Goal: Task Accomplishment & Management: Manage account settings

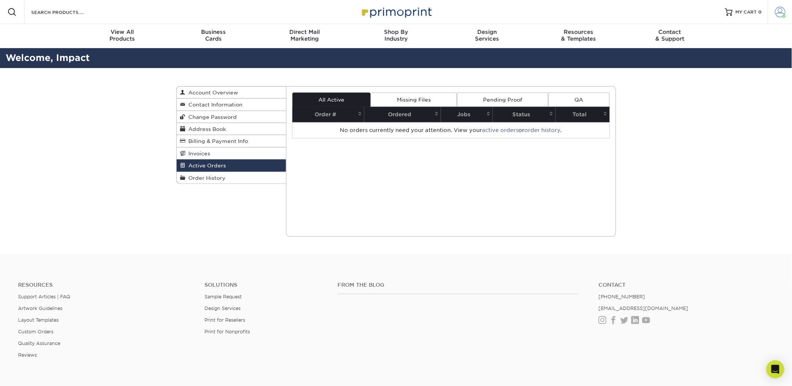
click at [790, 11] on link "Account" at bounding box center [780, 12] width 24 height 24
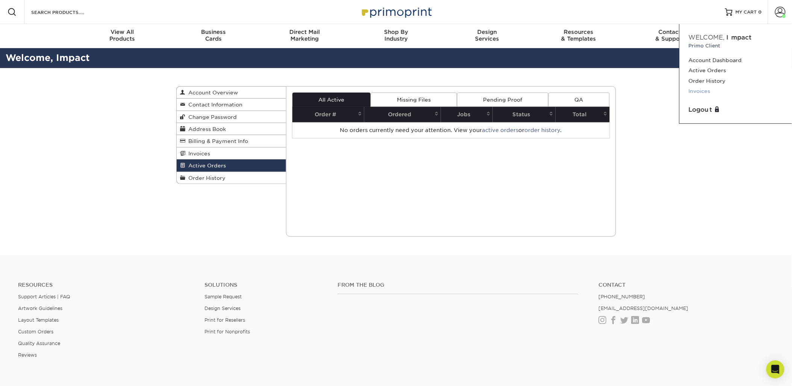
click at [701, 88] on link "Invoices" at bounding box center [736, 91] width 94 height 10
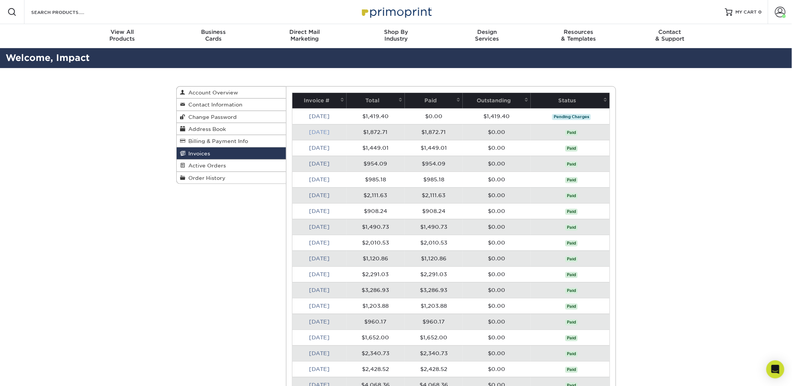
click at [330, 132] on link "Jul 2025" at bounding box center [319, 132] width 21 height 6
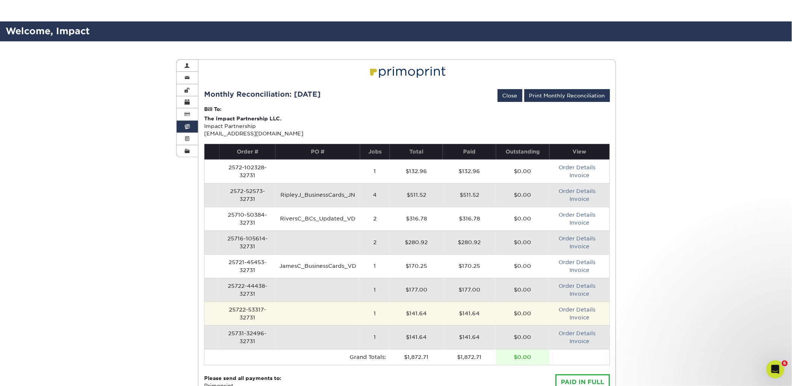
scroll to position [42, 0]
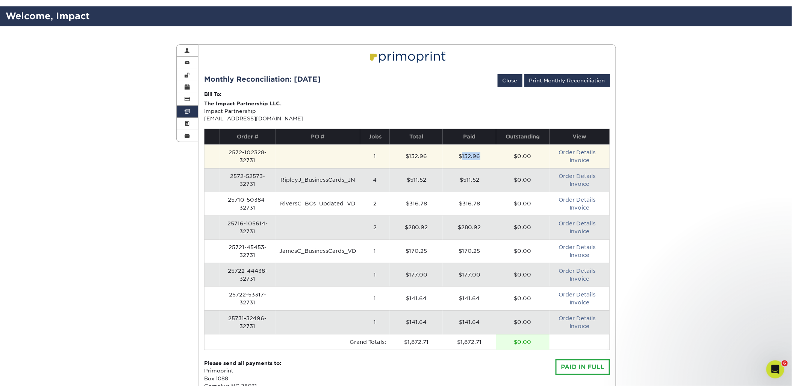
drag, startPoint x: 463, startPoint y: 153, endPoint x: 483, endPoint y: 153, distance: 19.6
click at [483, 153] on td "$132.96" at bounding box center [469, 156] width 53 height 24
click at [475, 160] on td "$132.96" at bounding box center [469, 156] width 53 height 24
click at [578, 162] on link "Invoice" at bounding box center [580, 160] width 20 height 6
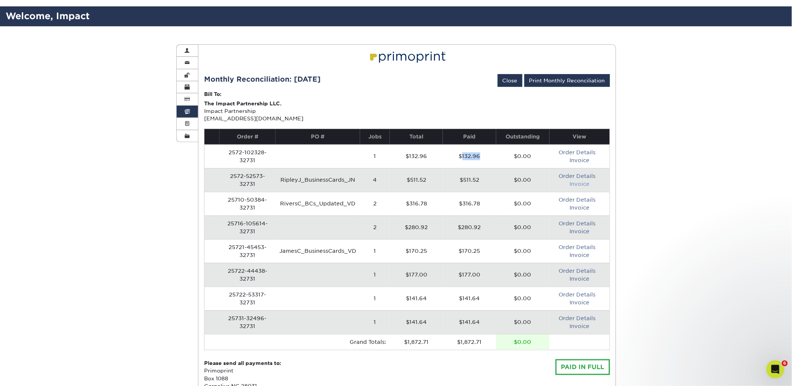
click at [583, 185] on link "Invoice" at bounding box center [580, 184] width 20 height 6
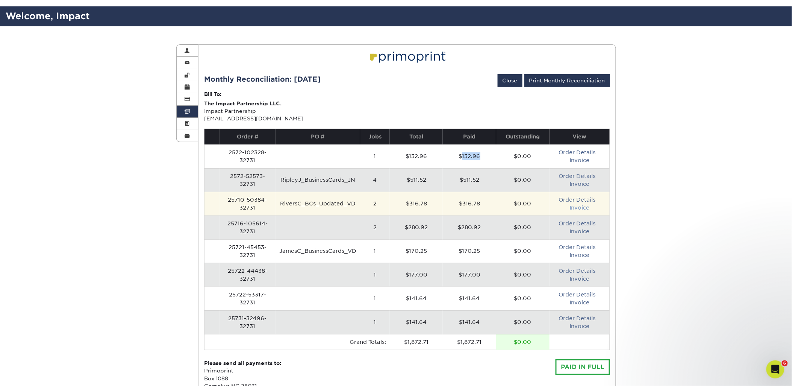
click at [581, 208] on link "Invoice" at bounding box center [580, 208] width 20 height 6
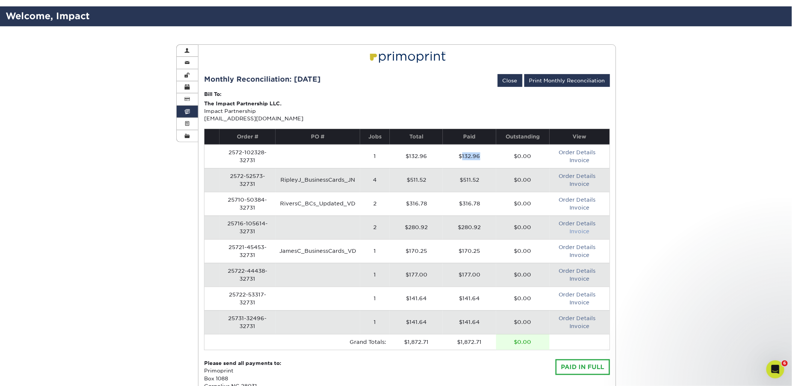
click at [587, 231] on link "Invoice" at bounding box center [580, 231] width 20 height 6
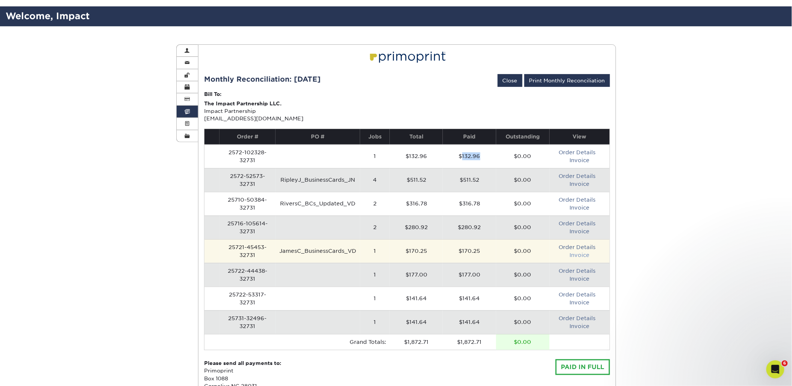
click at [581, 255] on link "Invoice" at bounding box center [580, 255] width 20 height 6
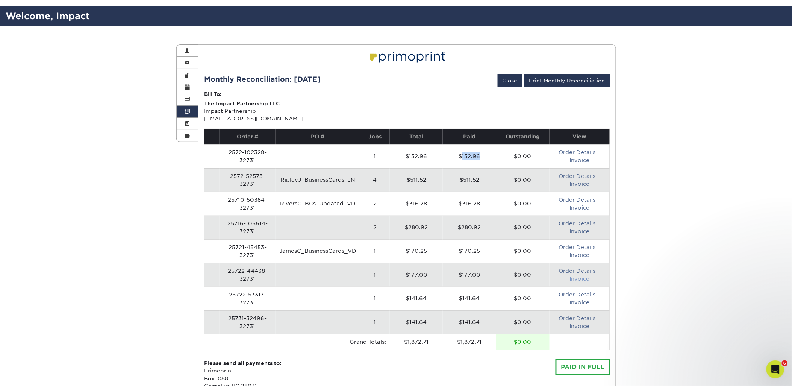
click at [580, 280] on link "Invoice" at bounding box center [580, 279] width 20 height 6
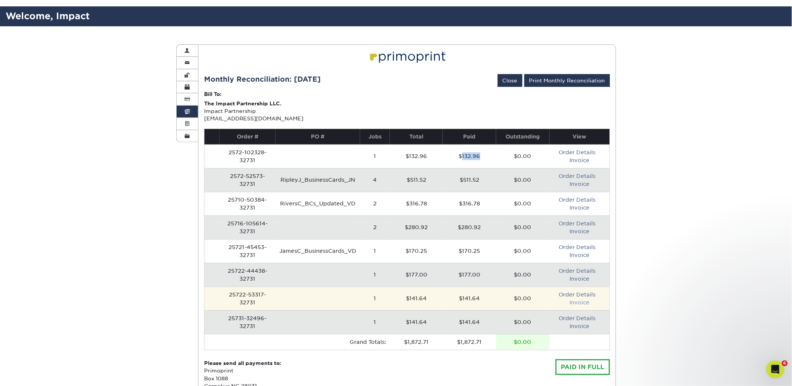
click at [583, 301] on link "Invoice" at bounding box center [580, 302] width 20 height 6
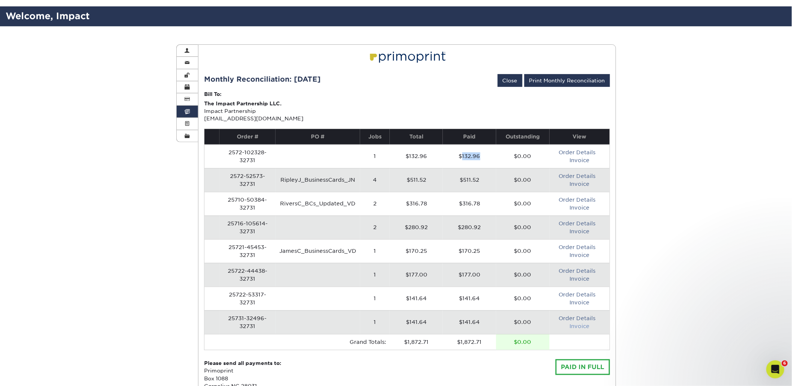
click at [573, 327] on link "Invoice" at bounding box center [580, 326] width 20 height 6
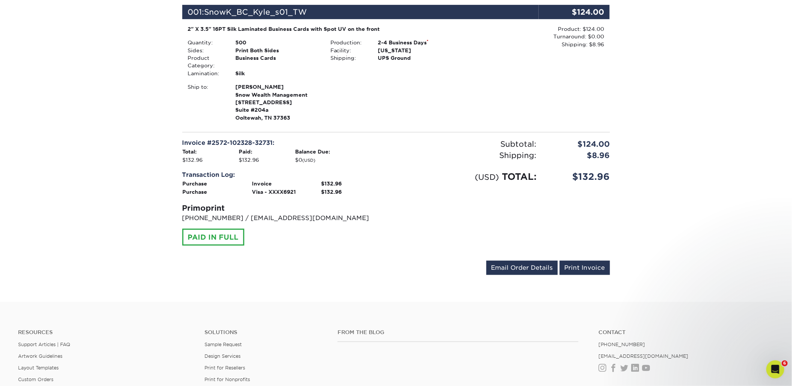
scroll to position [42, 0]
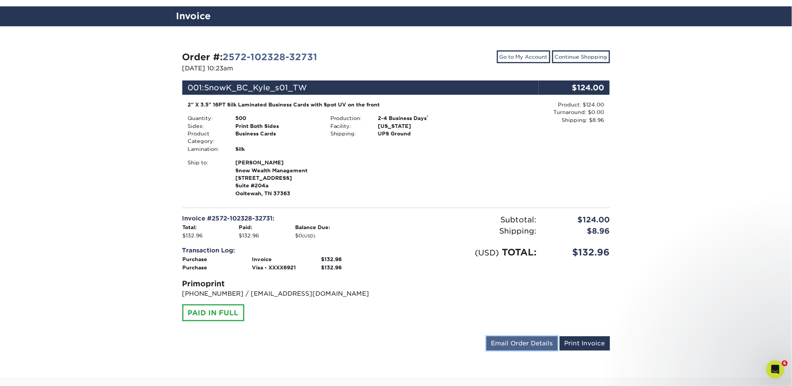
click at [535, 346] on link "Email Order Details" at bounding box center [522, 343] width 71 height 14
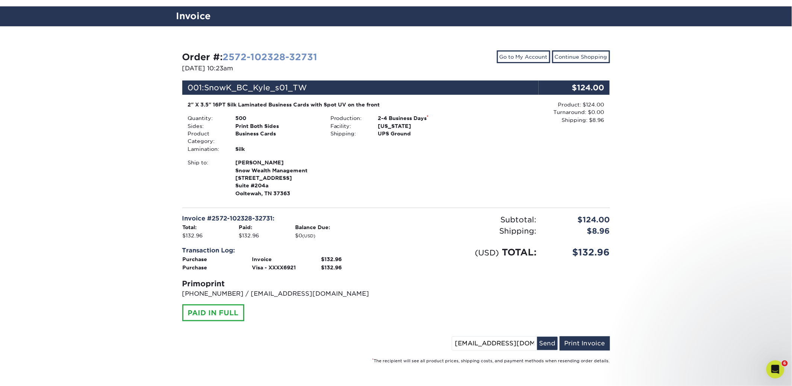
click at [282, 58] on link "2572-102328-32731" at bounding box center [270, 57] width 95 height 11
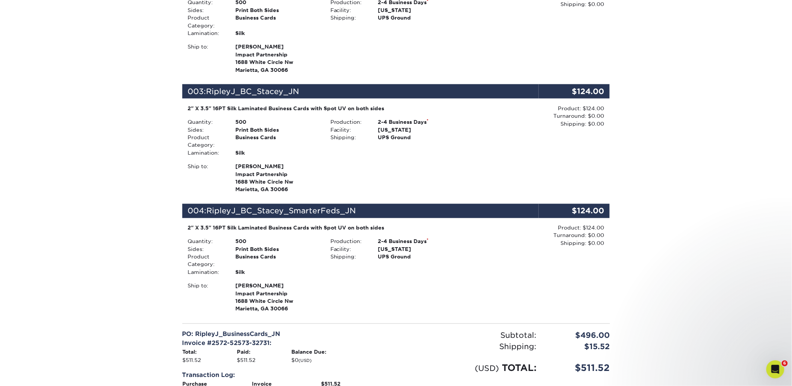
scroll to position [337, 0]
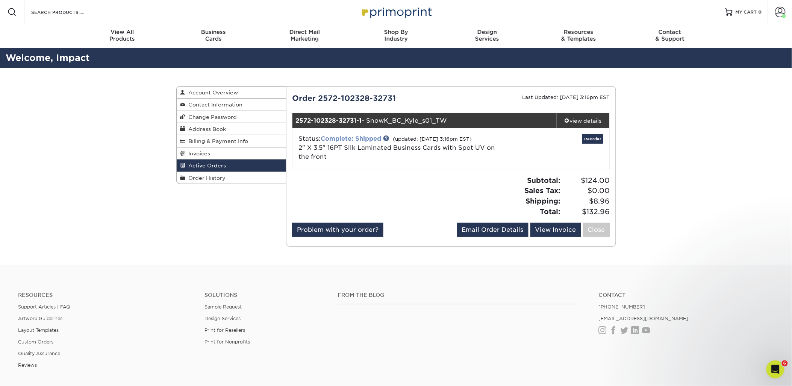
click at [355, 138] on link "Complete: Shipped" at bounding box center [351, 138] width 61 height 7
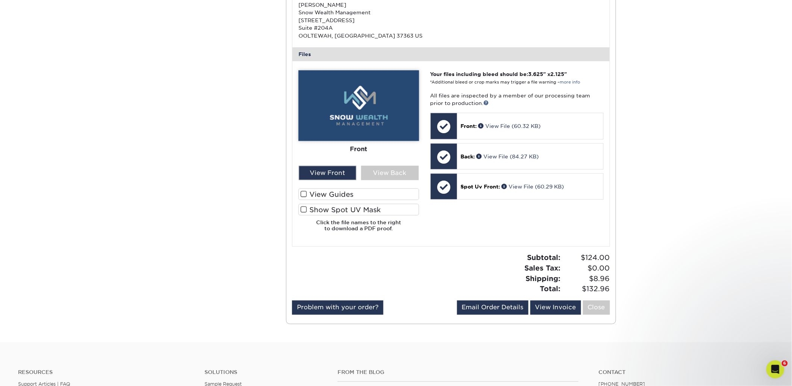
scroll to position [250, 0]
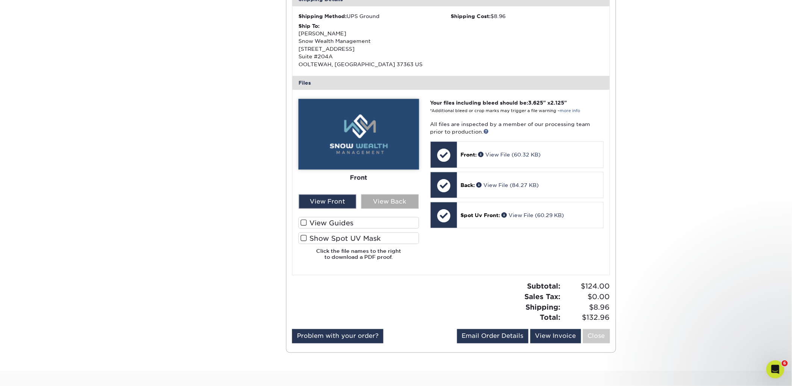
click at [386, 208] on div "View Back" at bounding box center [390, 201] width 58 height 14
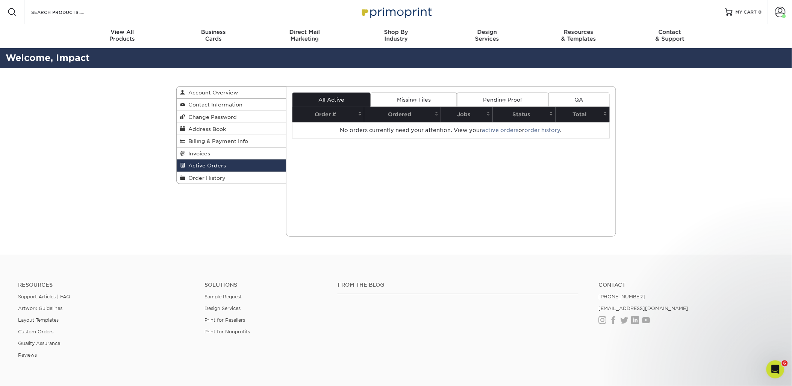
click at [223, 164] on span "Active Orders" at bounding box center [206, 165] width 41 height 6
click at [214, 182] on link "Order History" at bounding box center [232, 178] width 110 height 12
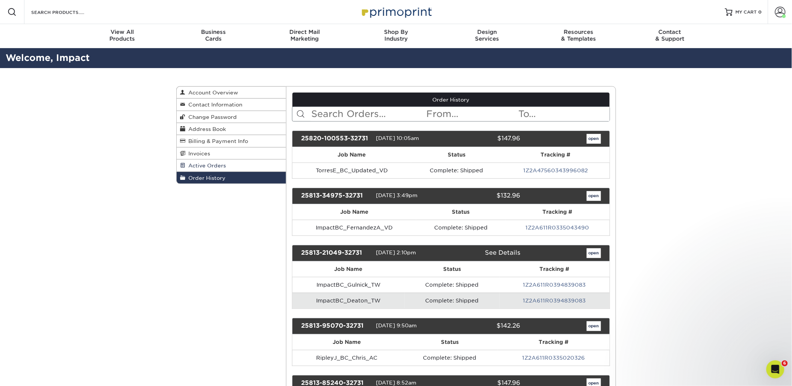
click at [219, 167] on span "Active Orders" at bounding box center [206, 165] width 41 height 6
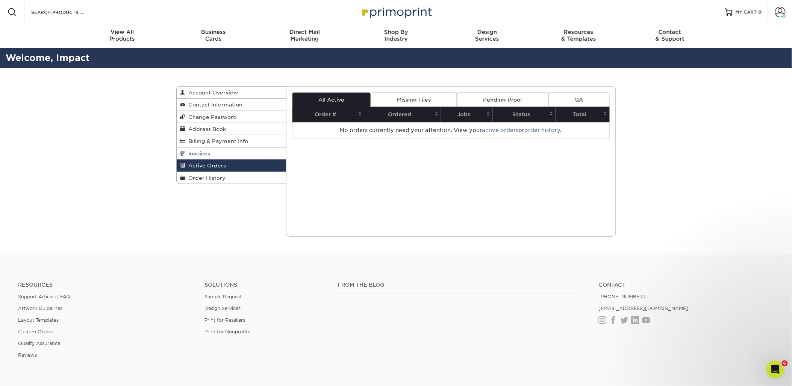
click at [221, 158] on link "Invoices" at bounding box center [232, 153] width 110 height 12
